Goal: Information Seeking & Learning: Learn about a topic

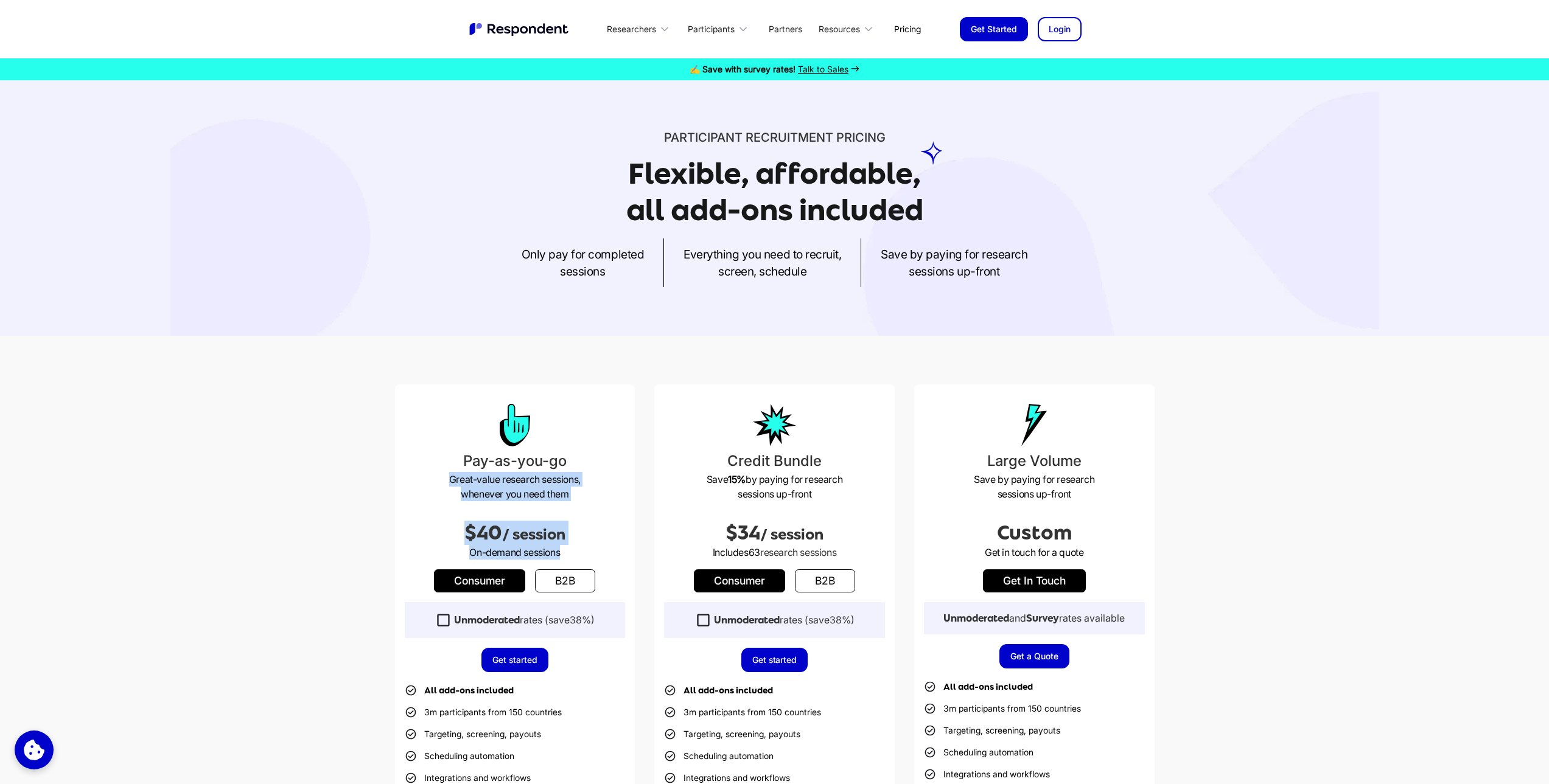
drag, startPoint x: 450, startPoint y: 478, endPoint x: 591, endPoint y: 554, distance: 160.2
click at [591, 554] on div "Pay-as-you-go Great-value research sessions, whenever you need them $40 / sessi…" at bounding box center [515, 670] width 240 height 571
click at [591, 554] on p "On-demand sessions" at bounding box center [515, 553] width 221 height 15
click at [573, 575] on link "b2b" at bounding box center [565, 581] width 61 height 23
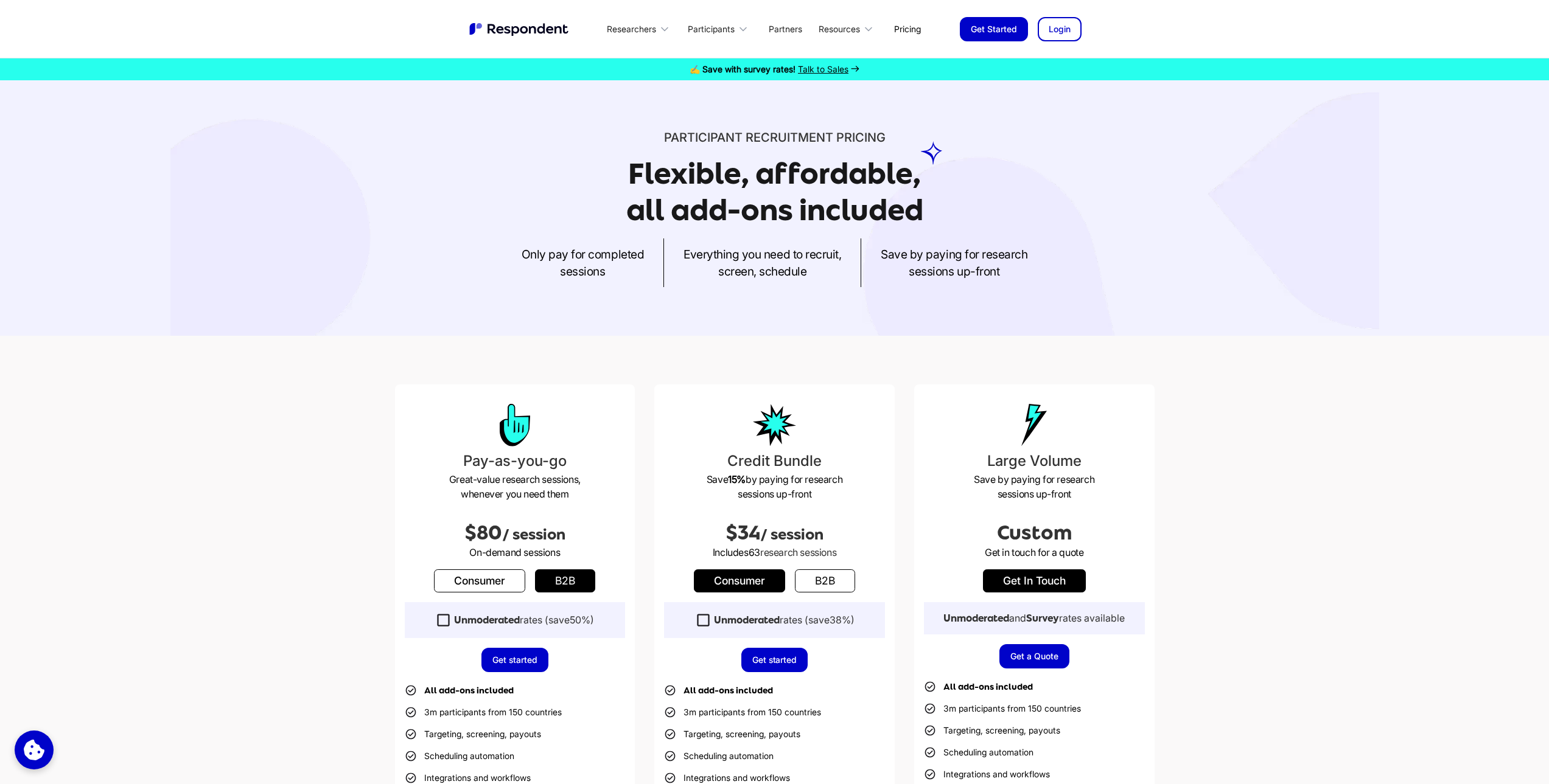
click at [487, 578] on link "Consumer" at bounding box center [479, 581] width 91 height 23
drag, startPoint x: 713, startPoint y: 462, endPoint x: 836, endPoint y: 491, distance: 126.4
click at [836, 491] on div "Credit Bundle Save 15% by paying for research sessions up-front $34 / session I…" at bounding box center [774, 670] width 240 height 571
click at [836, 491] on p "Save 15% by paying for research sessions up-front" at bounding box center [774, 487] width 221 height 29
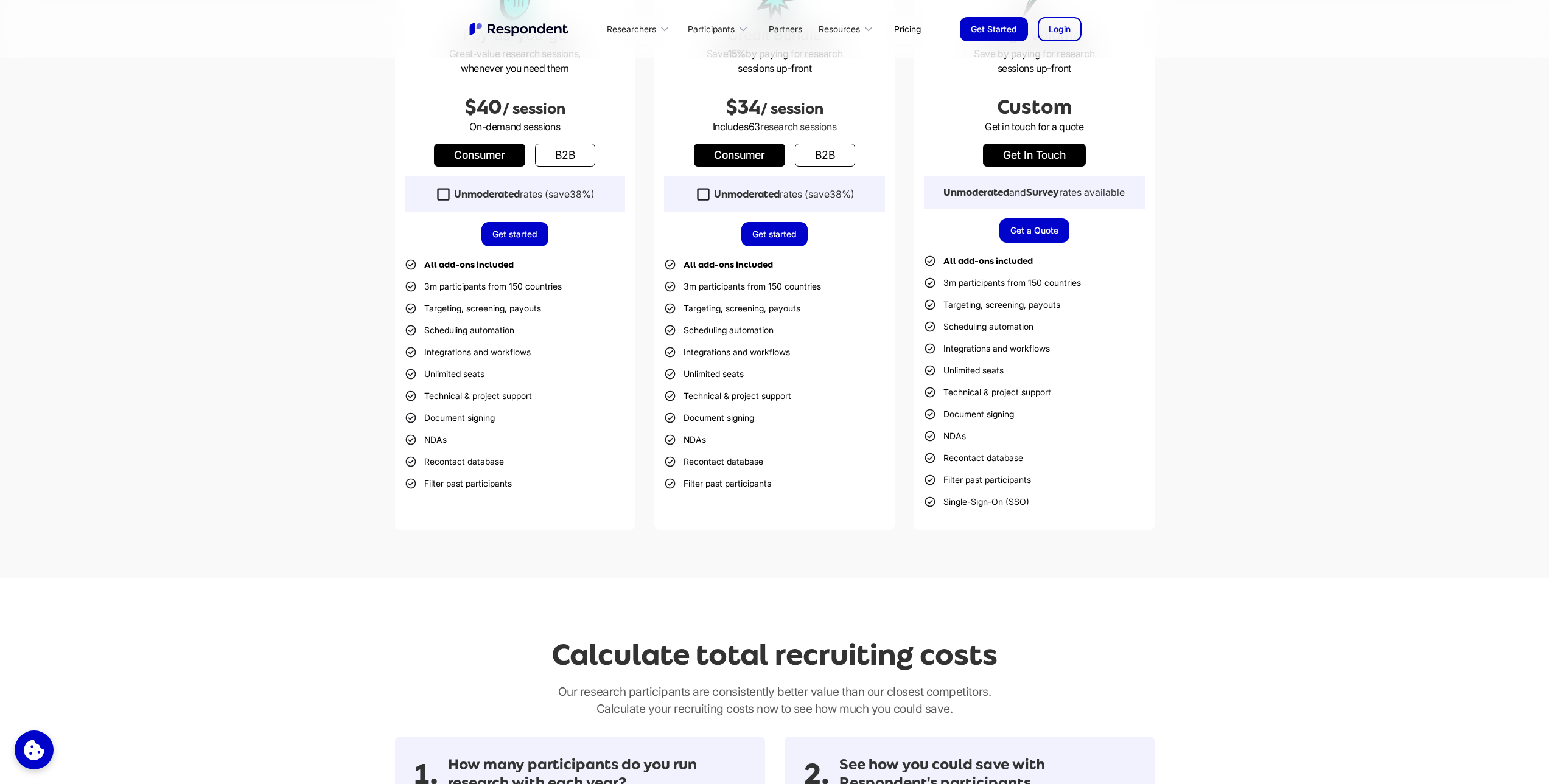
scroll to position [730, 0]
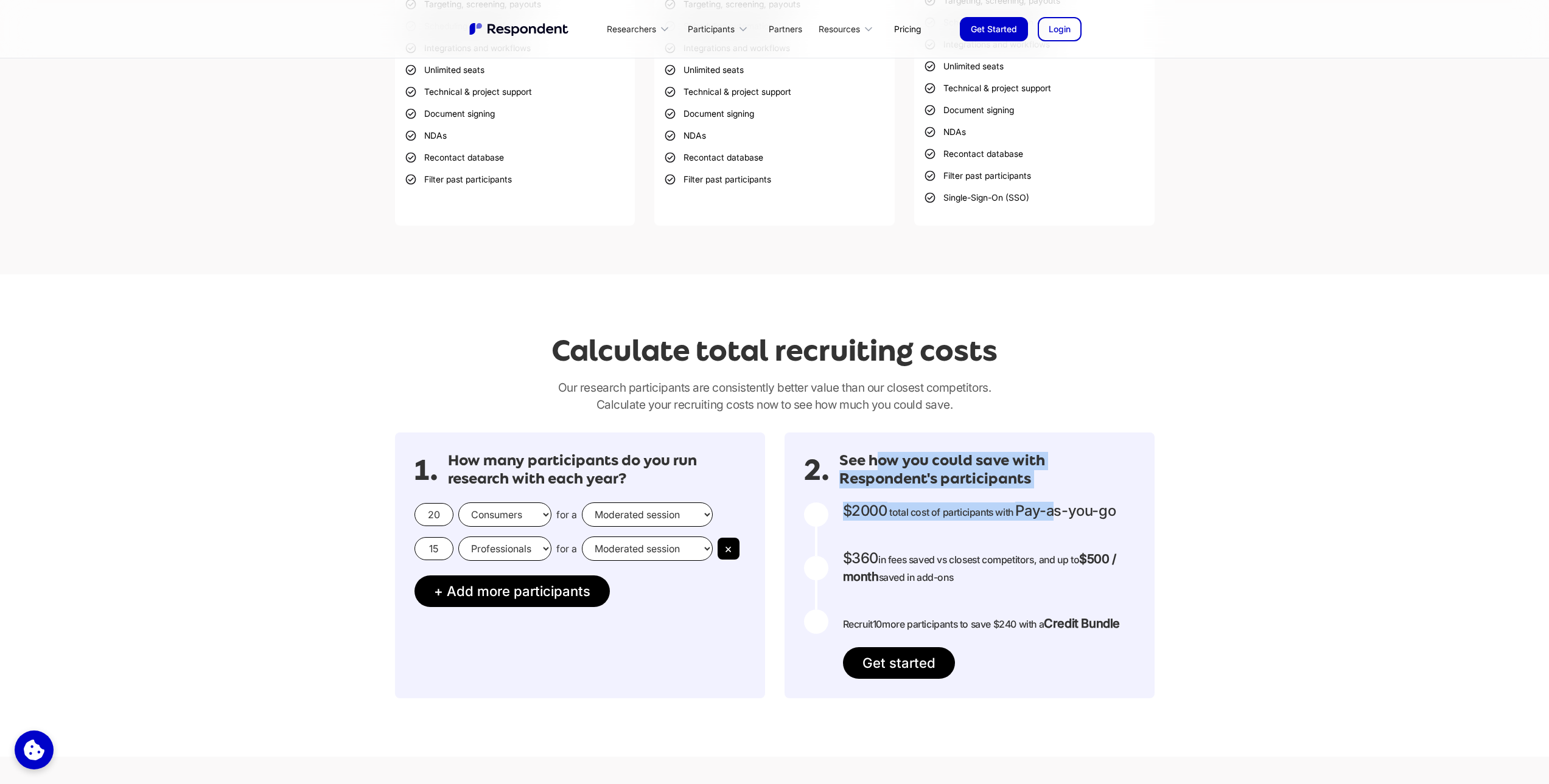
drag, startPoint x: 904, startPoint y: 464, endPoint x: 1060, endPoint y: 491, distance: 158.3
click at [1060, 491] on div "2. See how you could save with Respondent's participants $2000 Get in touch for…" at bounding box center [969, 565] width 370 height 266
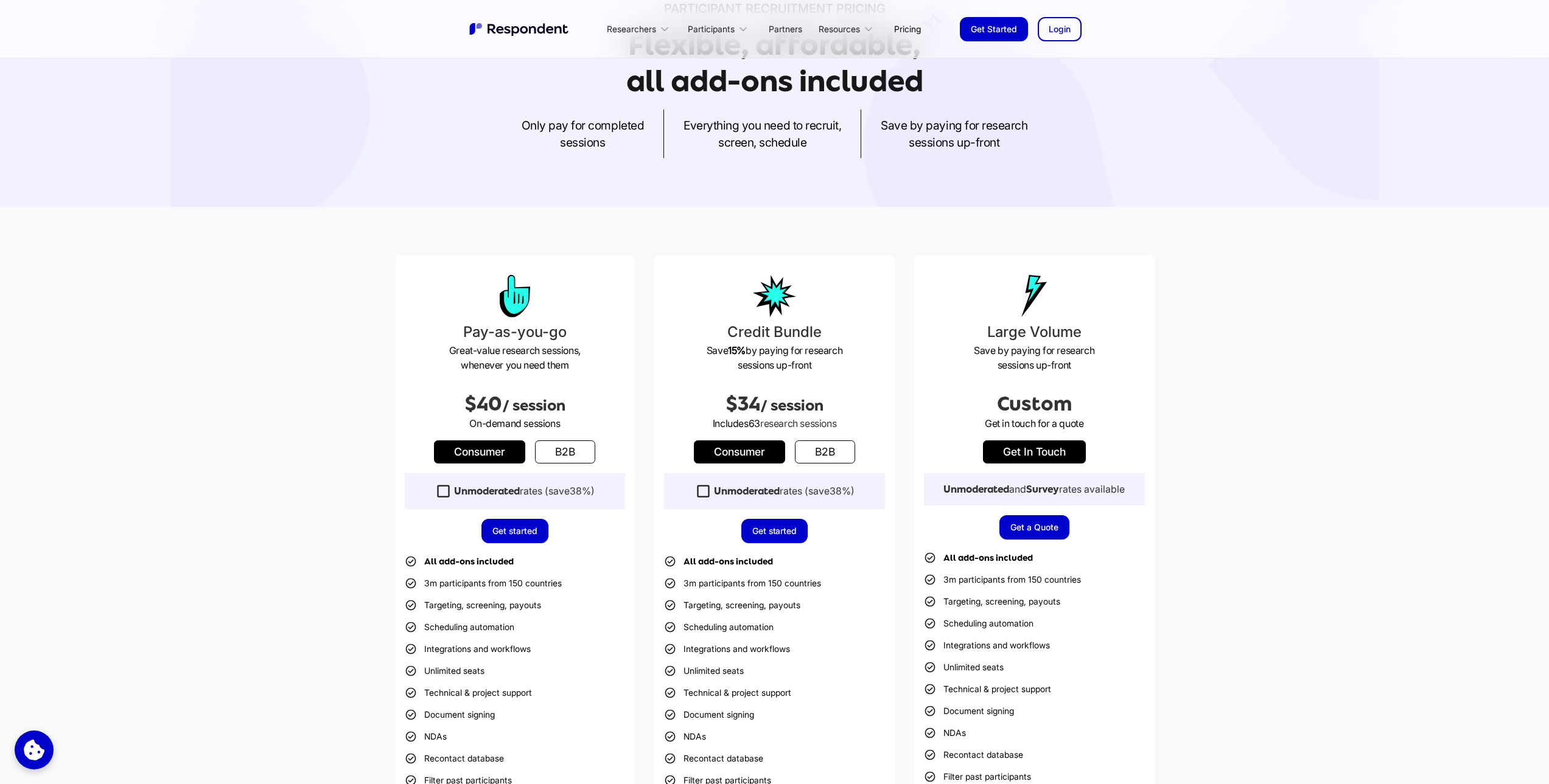
scroll to position [0, 0]
